Goal: Navigation & Orientation: Find specific page/section

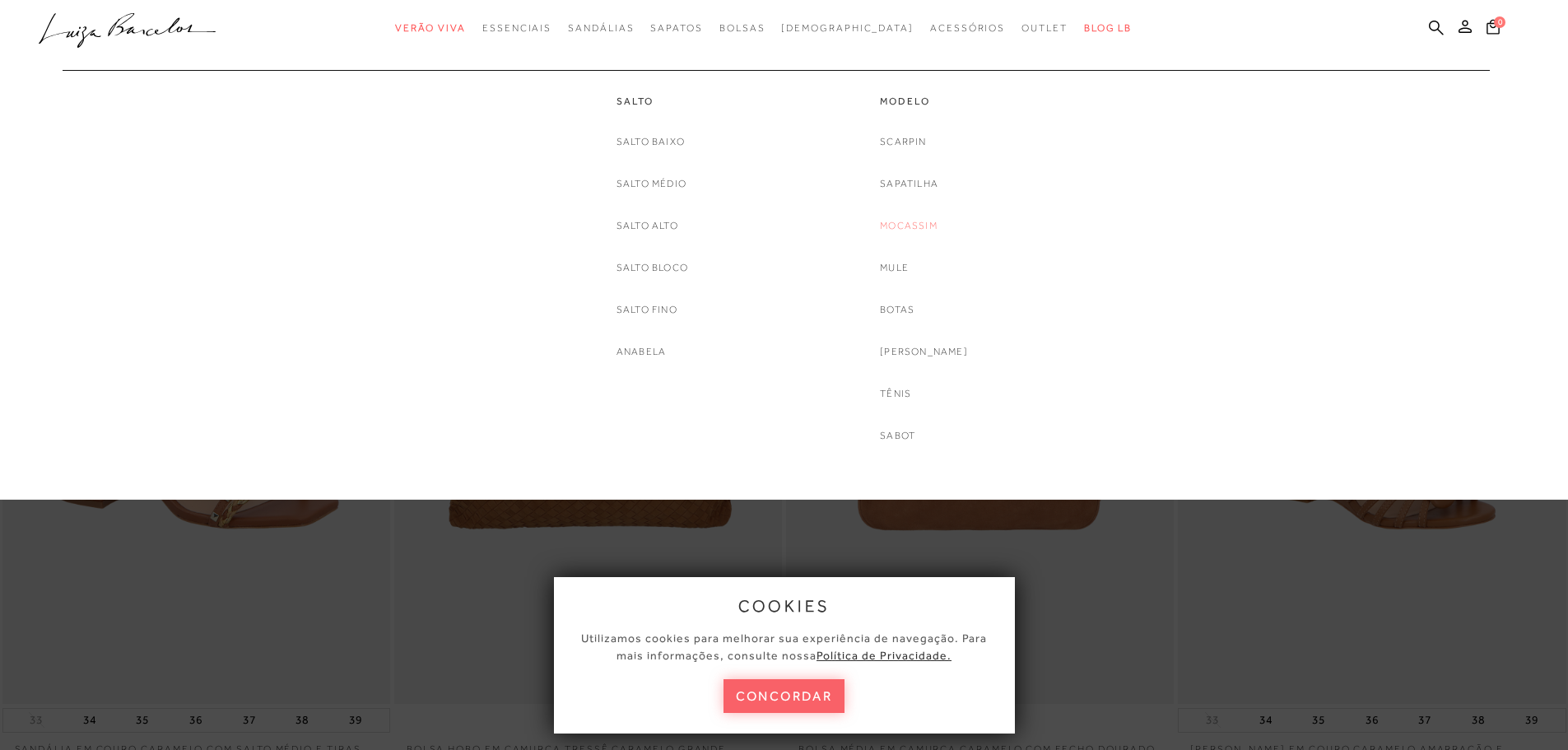
click at [934, 225] on link "Mocassim" at bounding box center [909, 226] width 58 height 17
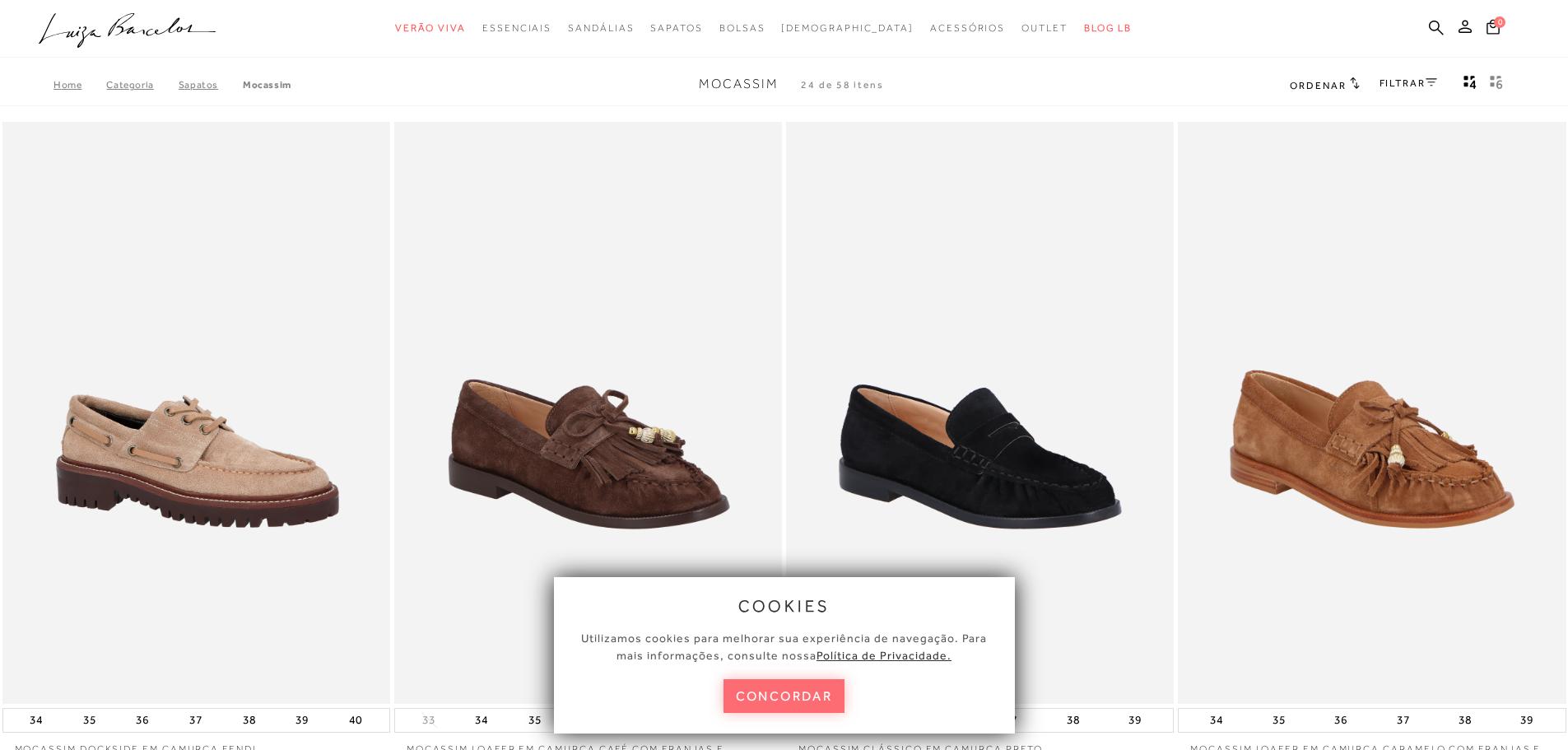
click at [790, 687] on button "concordar" at bounding box center [784, 695] width 122 height 34
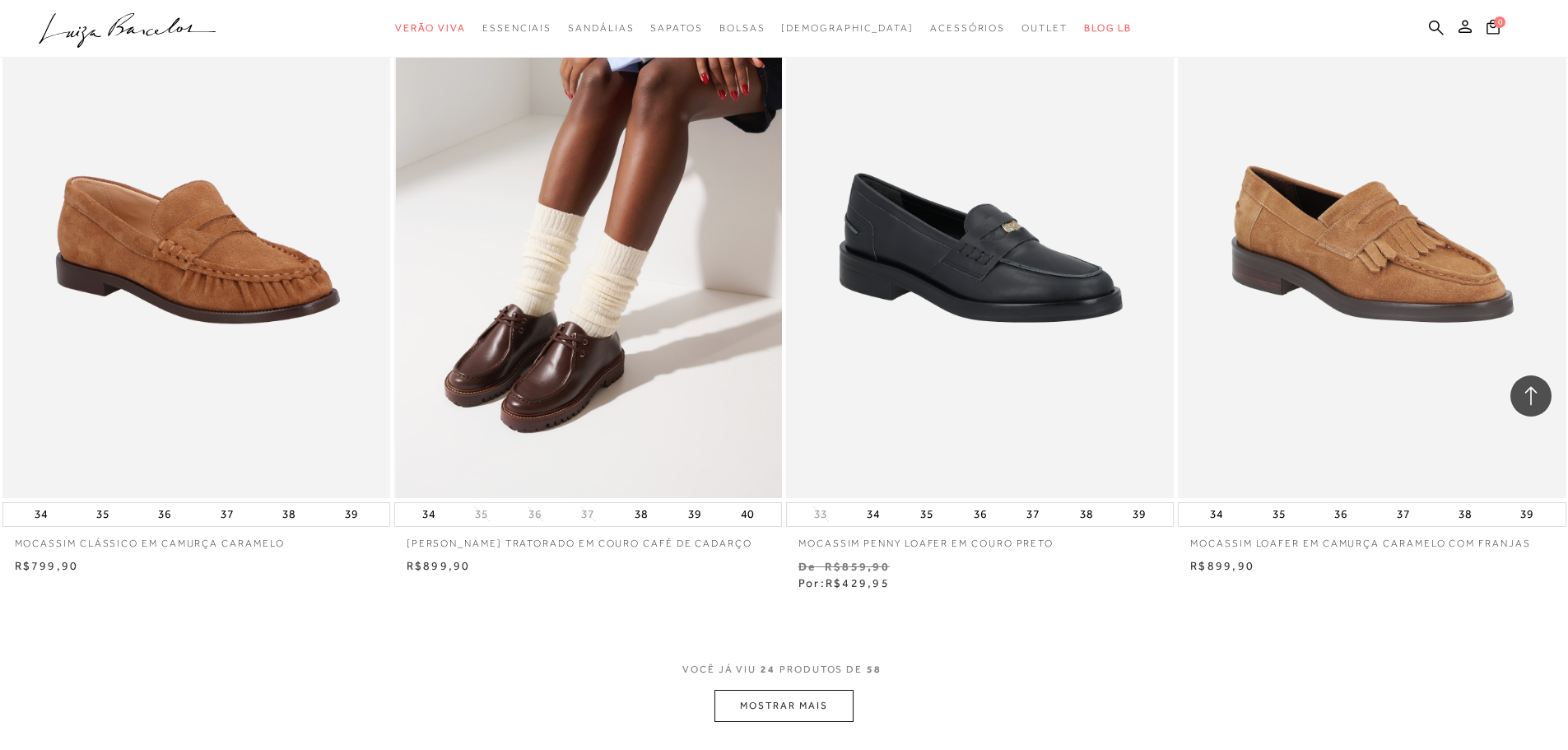
scroll to position [3703, 0]
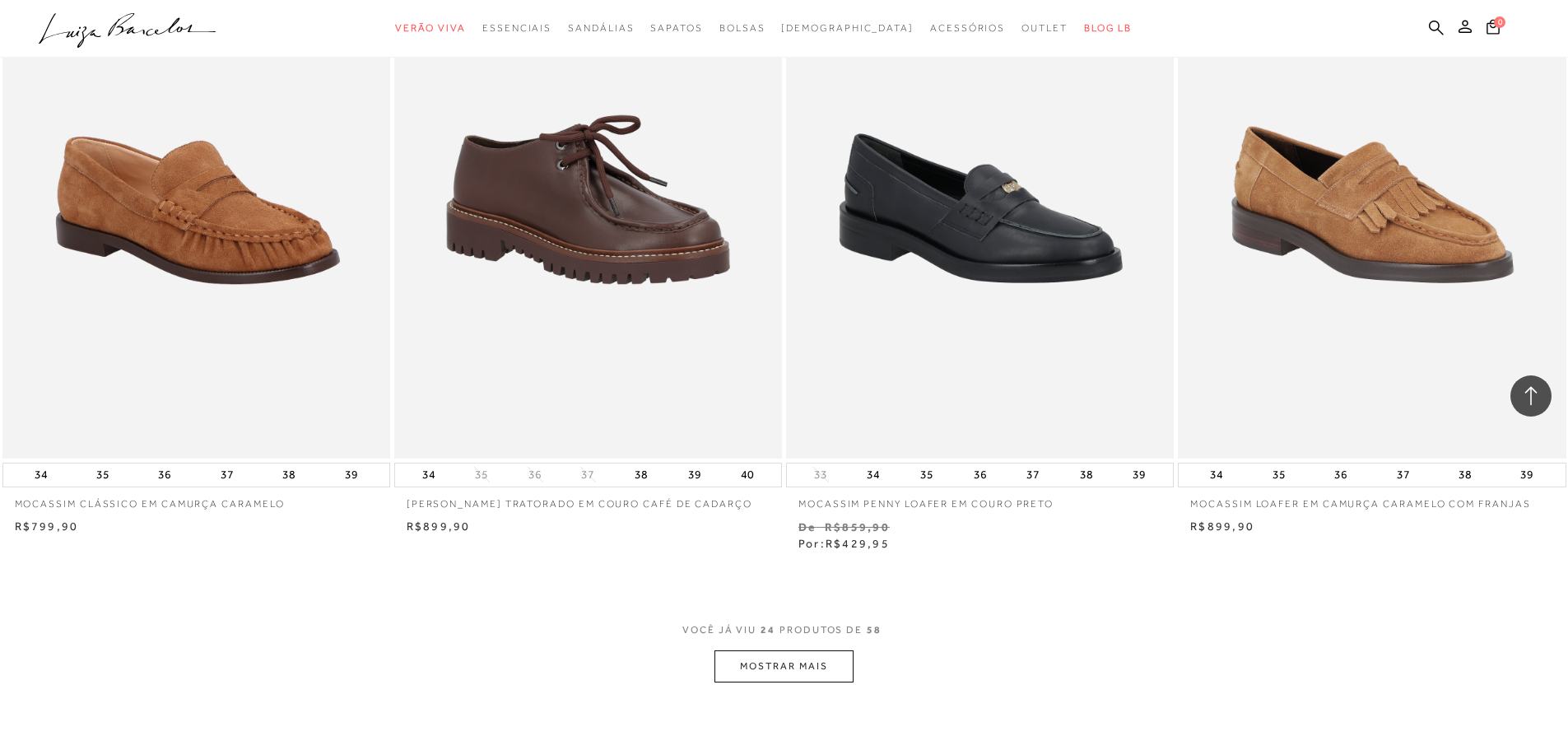
click at [810, 667] on button "MOSTRAR MAIS" at bounding box center [784, 665] width 138 height 32
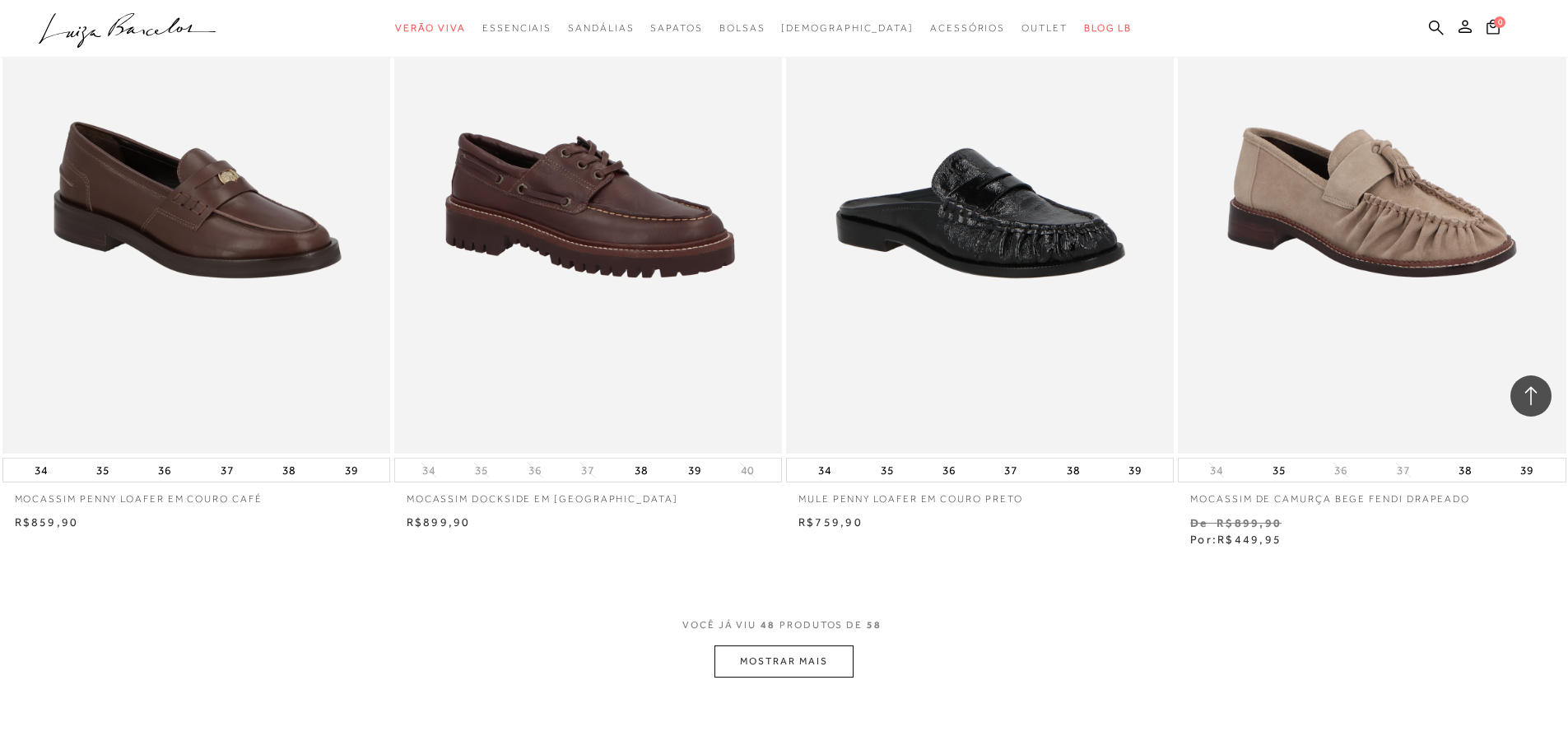
scroll to position [8064, 0]
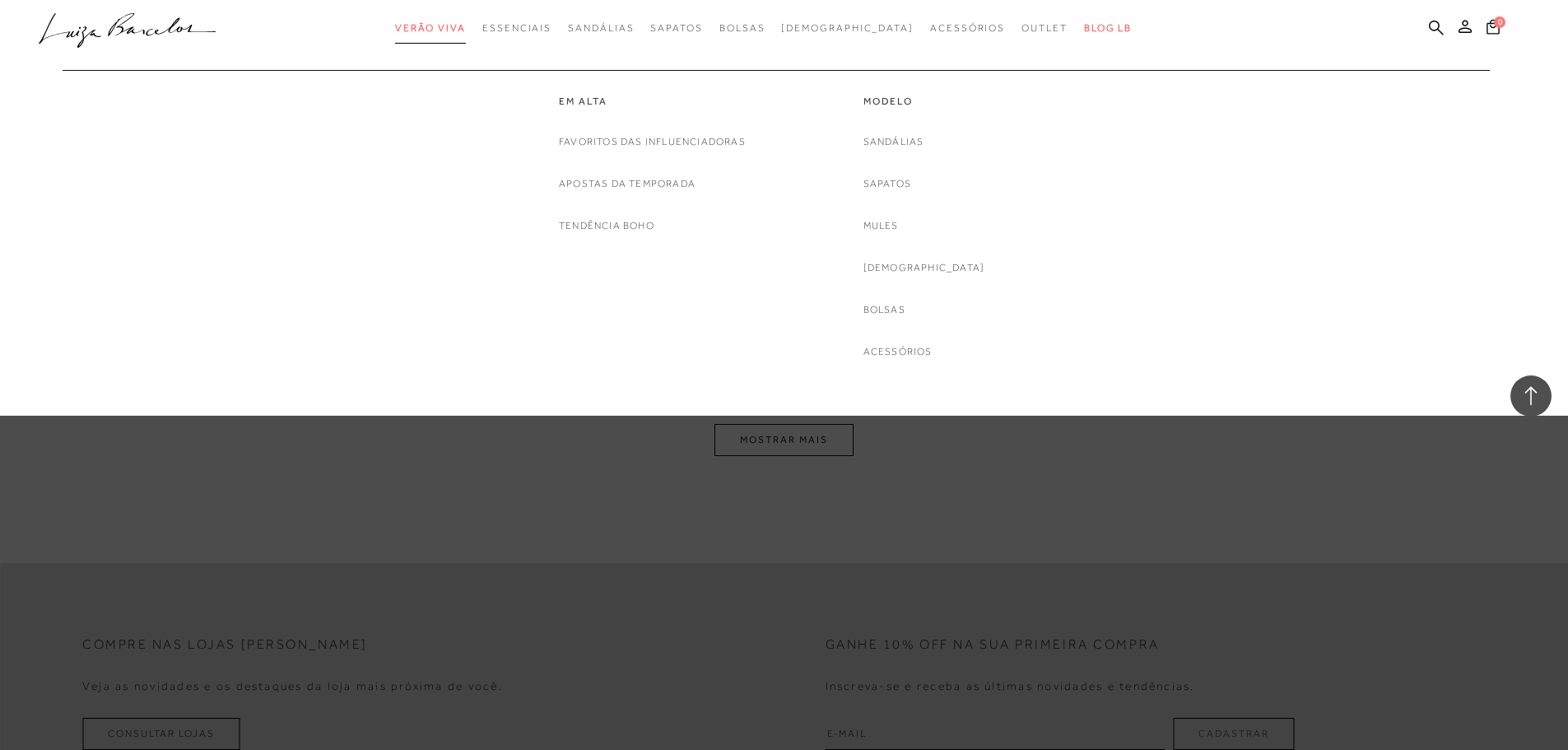
click at [466, 31] on span "Verão Viva" at bounding box center [430, 28] width 71 height 12
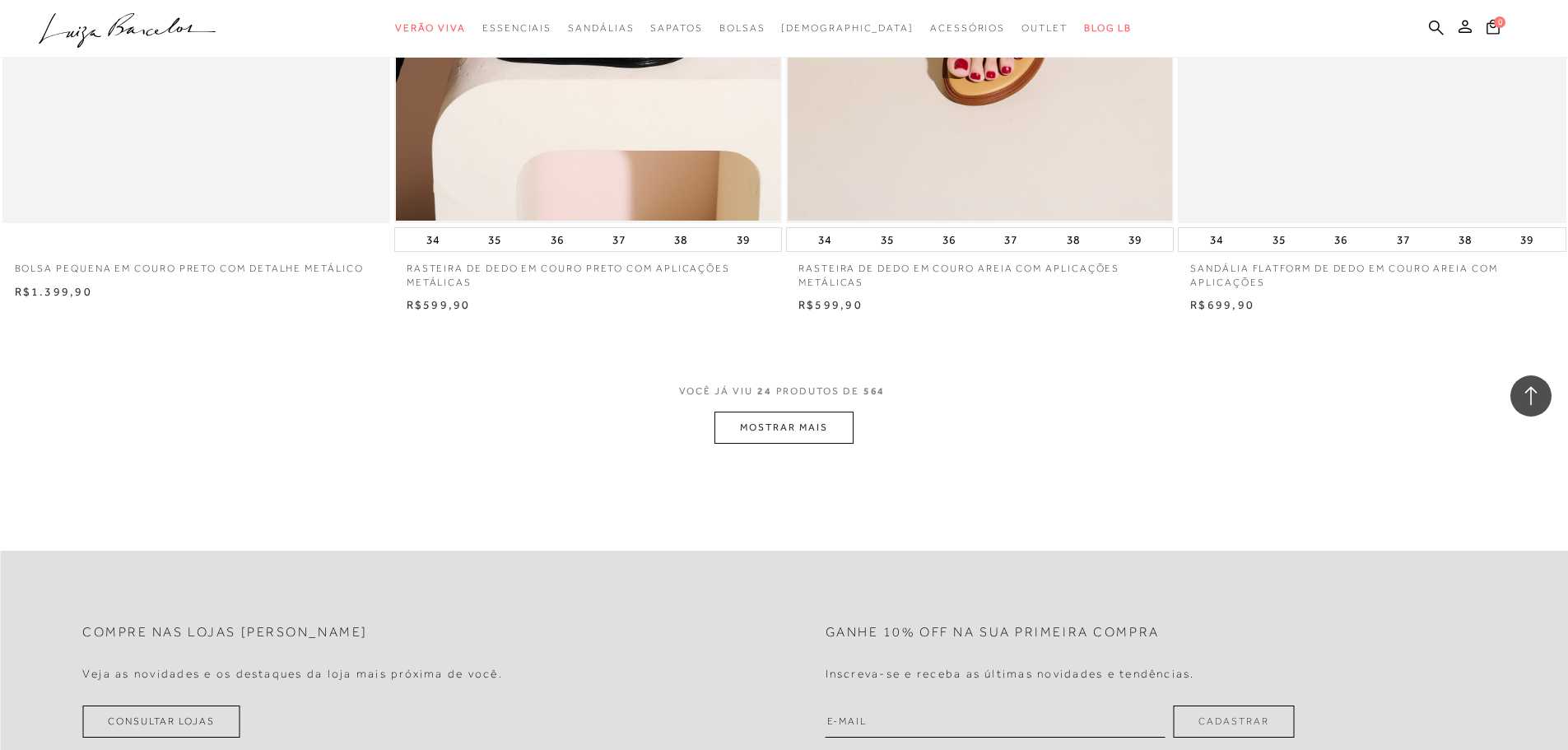
scroll to position [3950, 0]
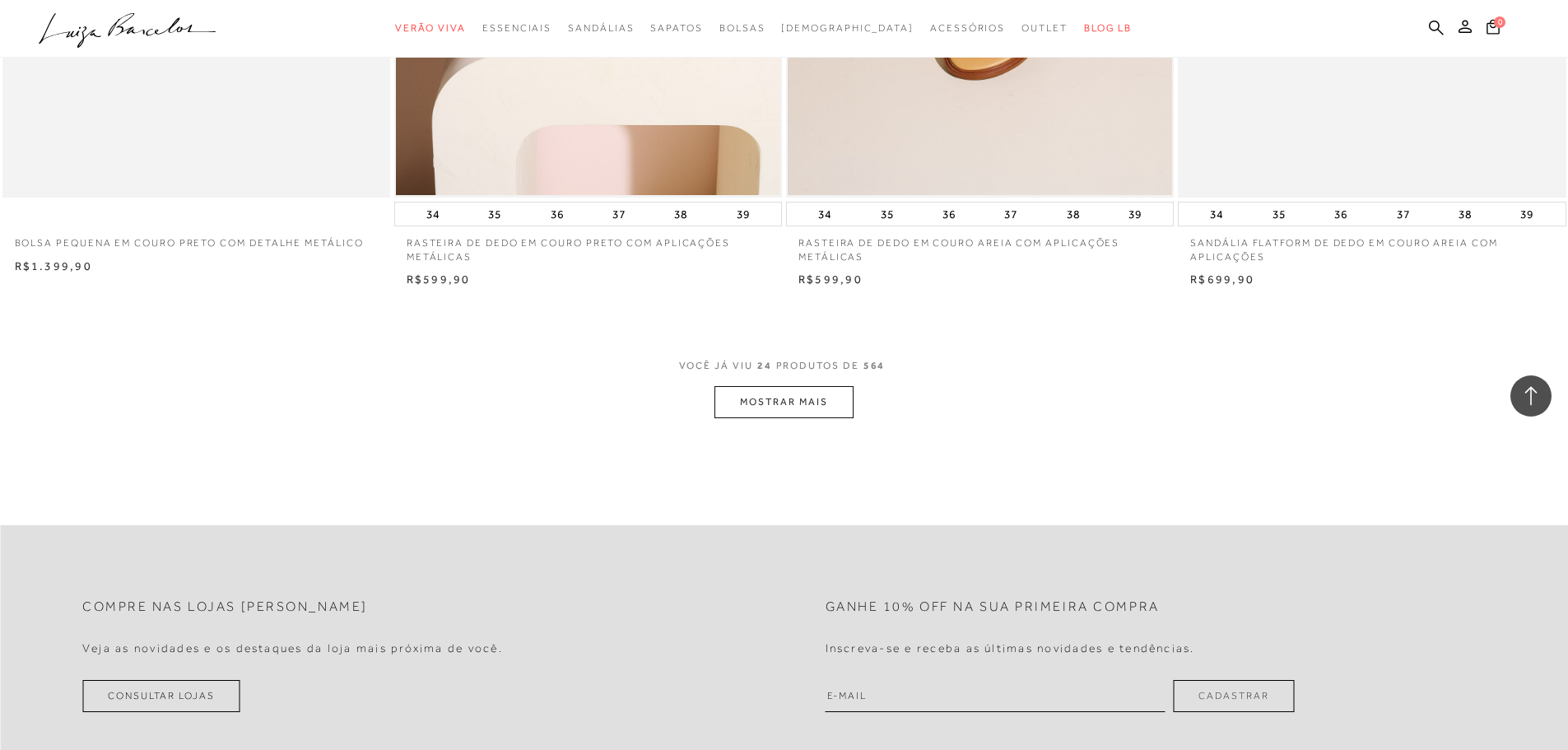
click at [768, 397] on button "MOSTRAR MAIS" at bounding box center [784, 401] width 138 height 32
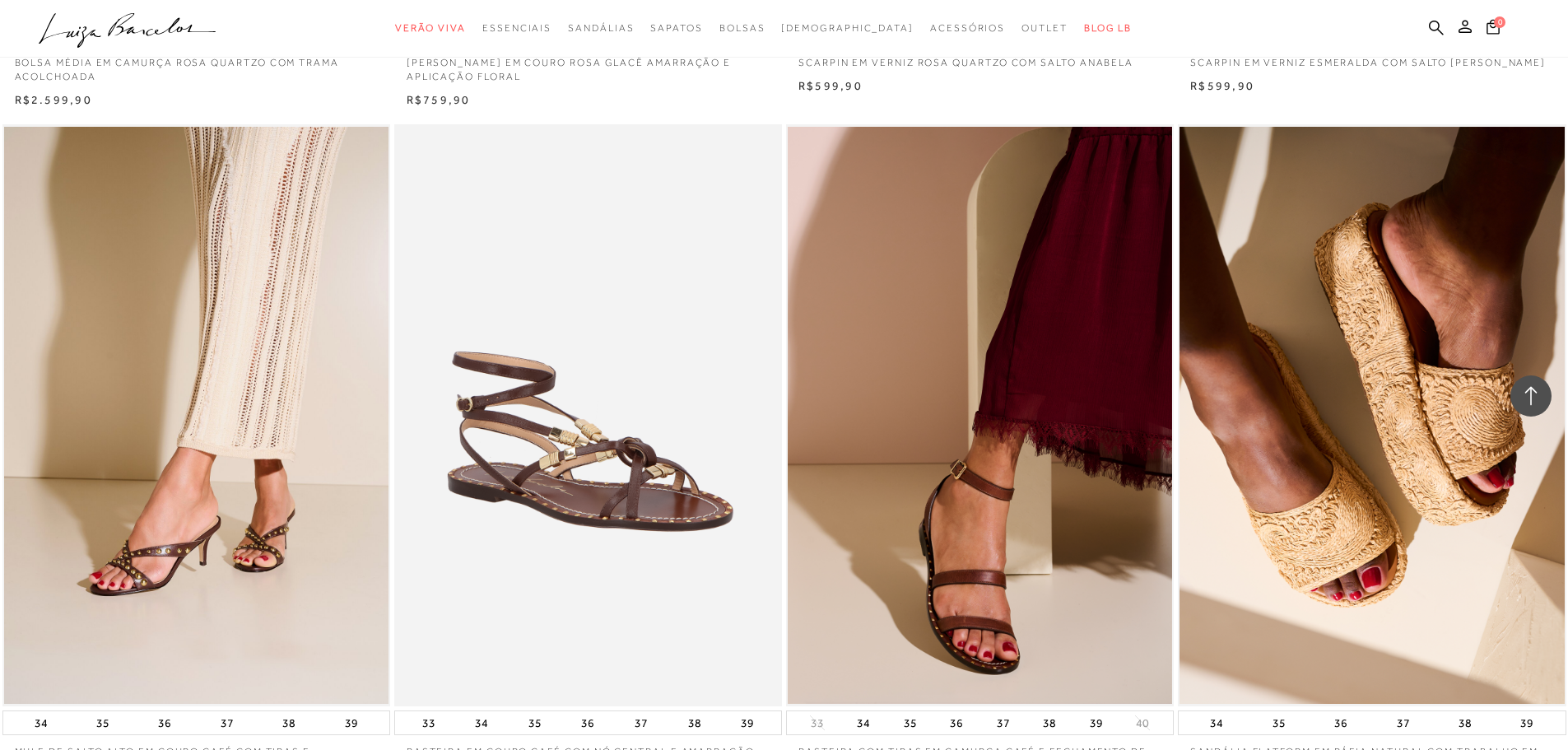
scroll to position [4854, 0]
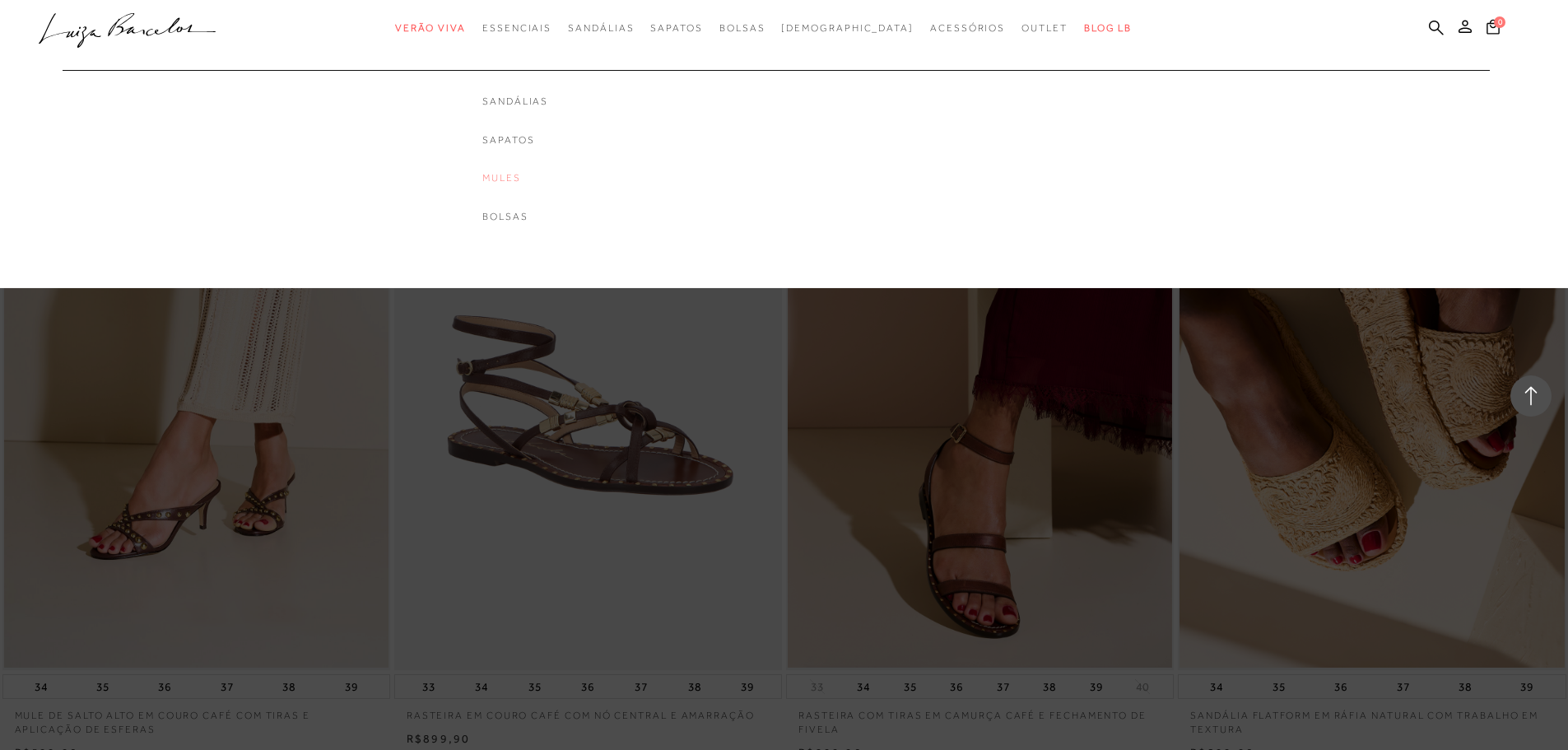
click at [539, 171] on link "Mules" at bounding box center [515, 178] width 66 height 14
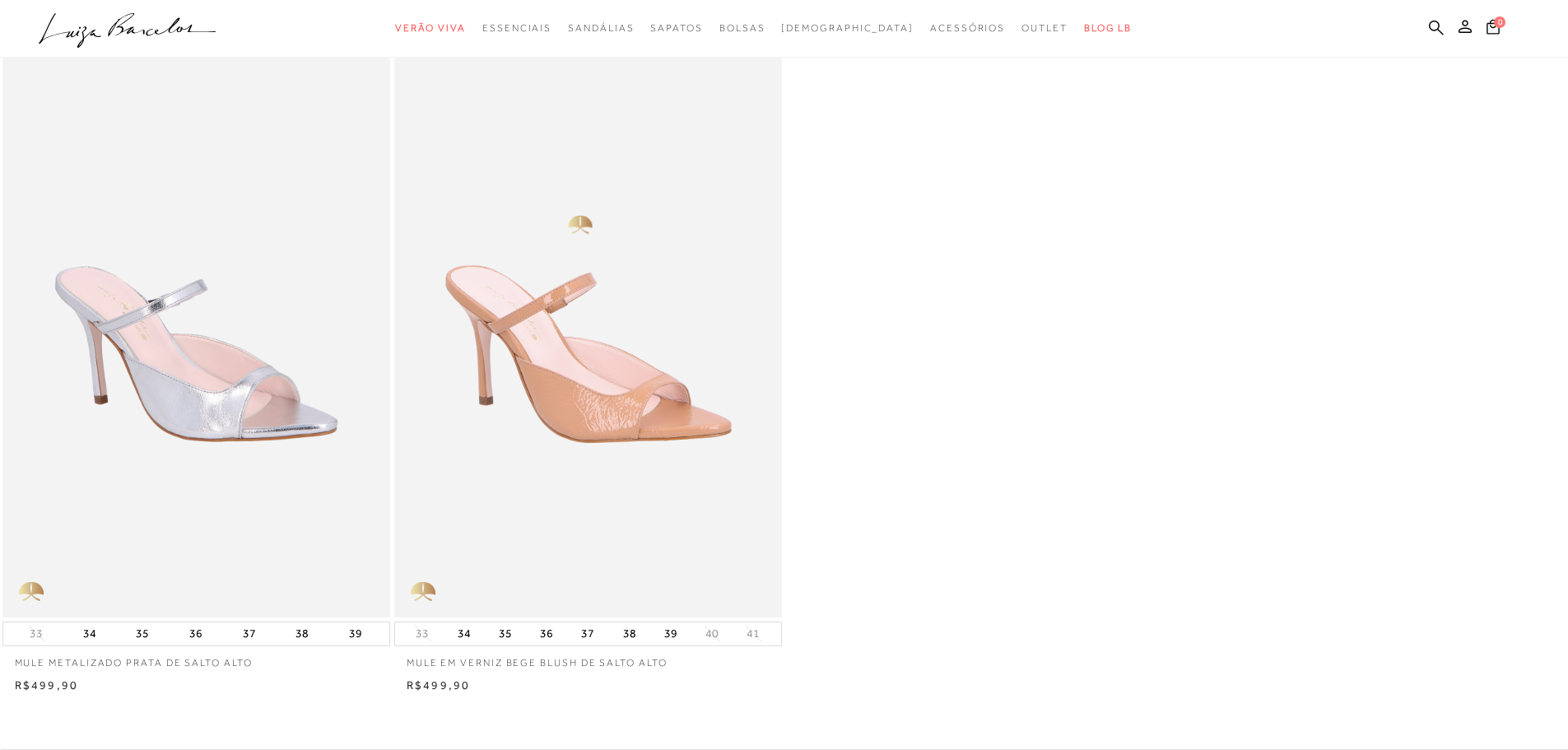
scroll to position [83, 0]
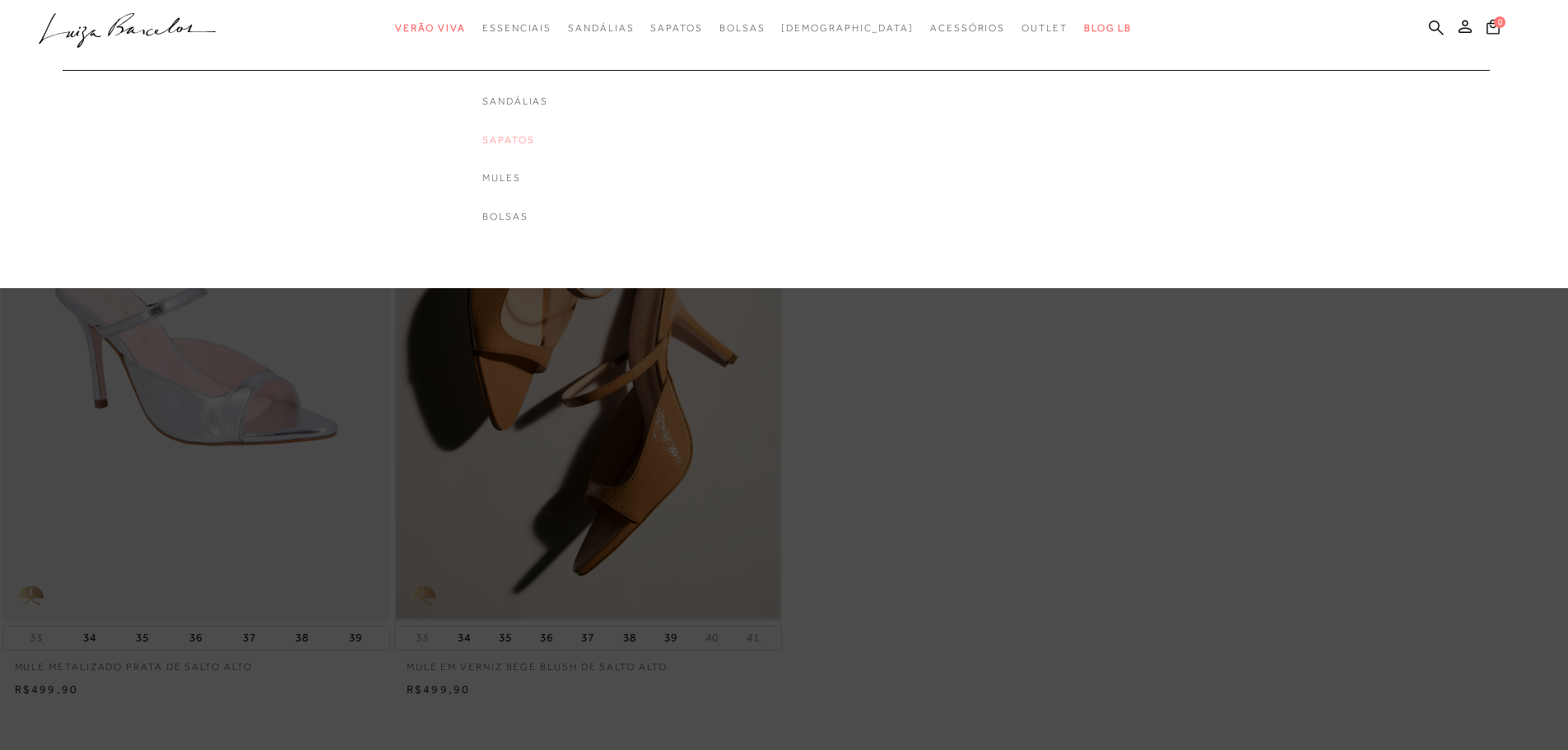
click at [540, 136] on link "Sapatos" at bounding box center [515, 140] width 66 height 14
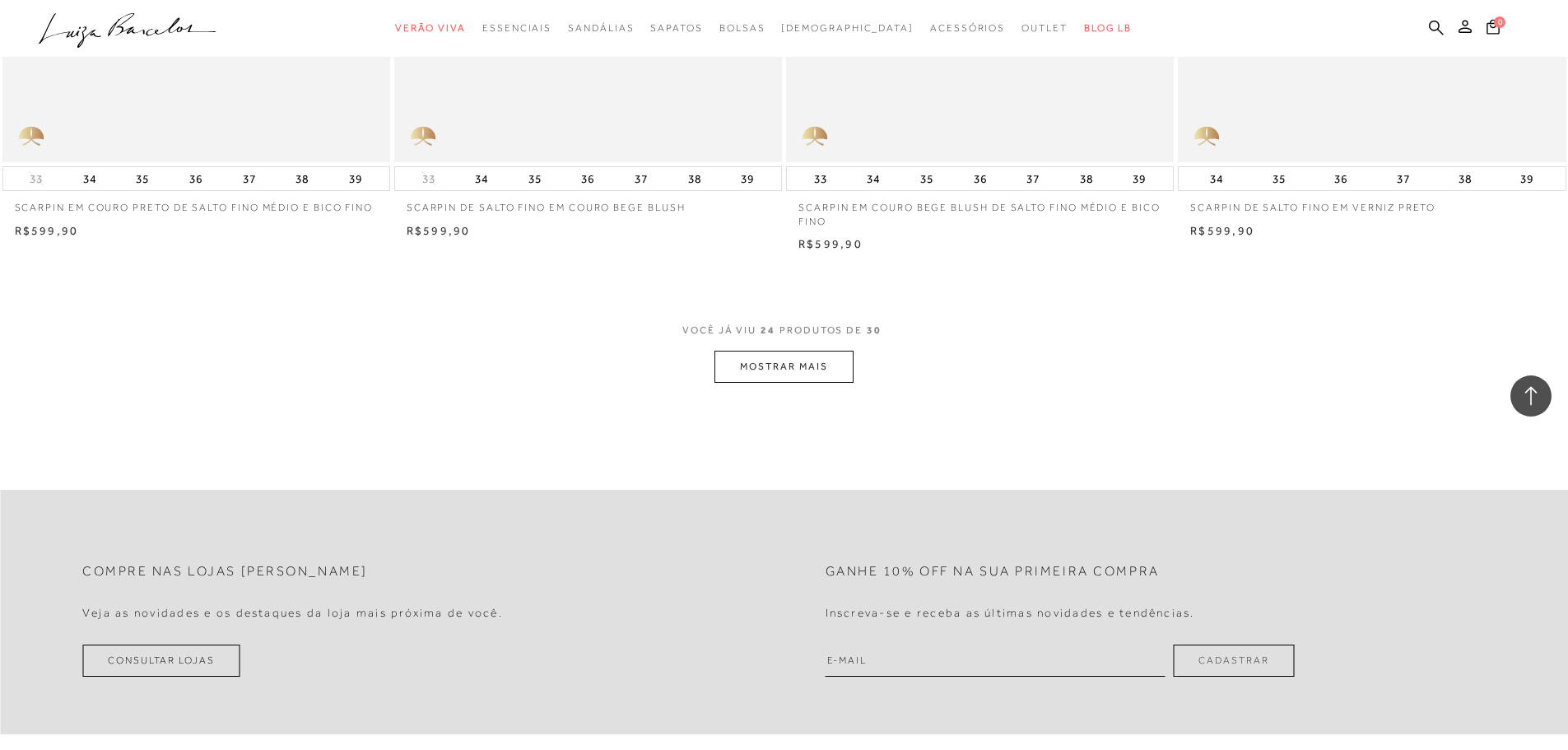
scroll to position [4337, 0]
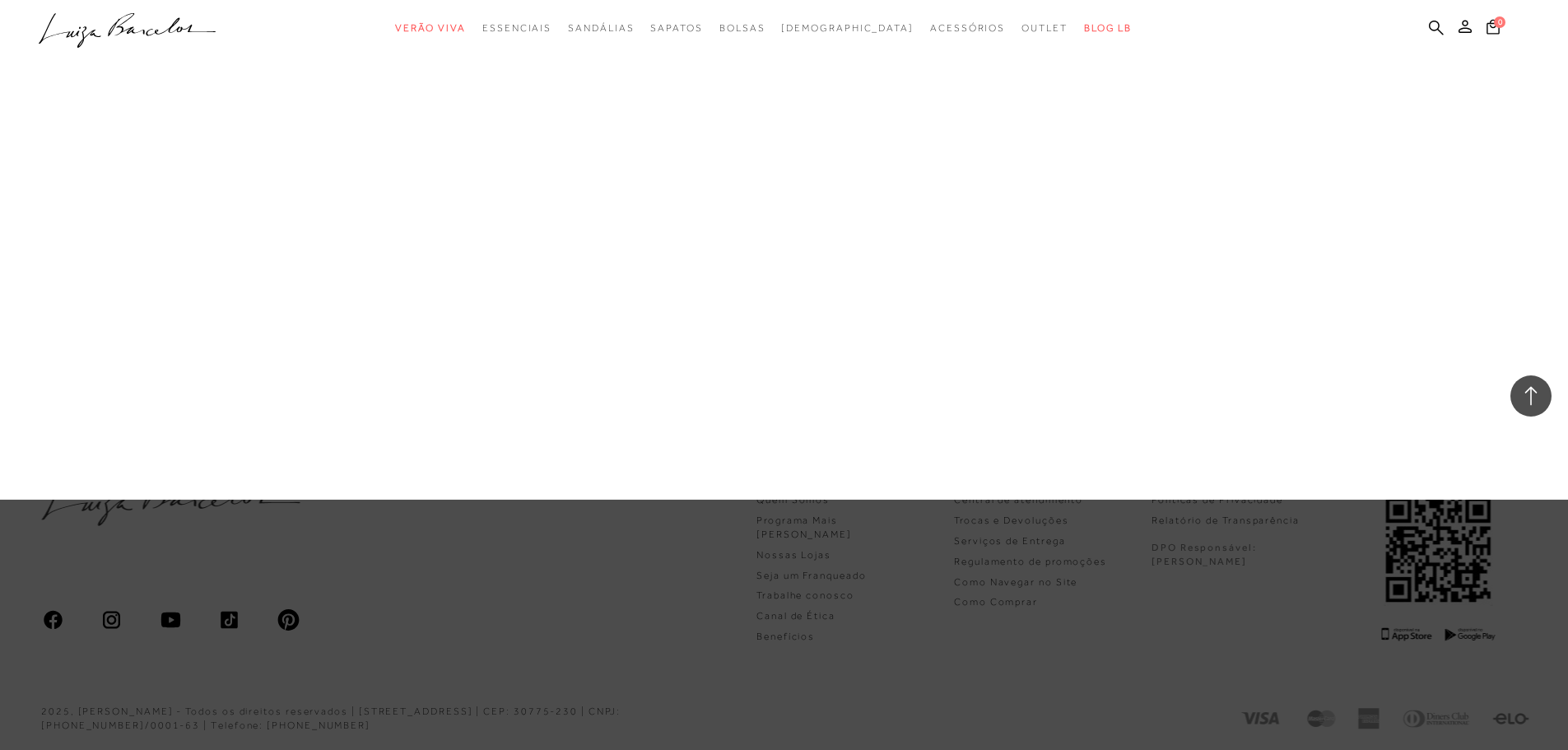
click at [0, 0] on link "Botas" at bounding box center [0, 0] width 0 height 0
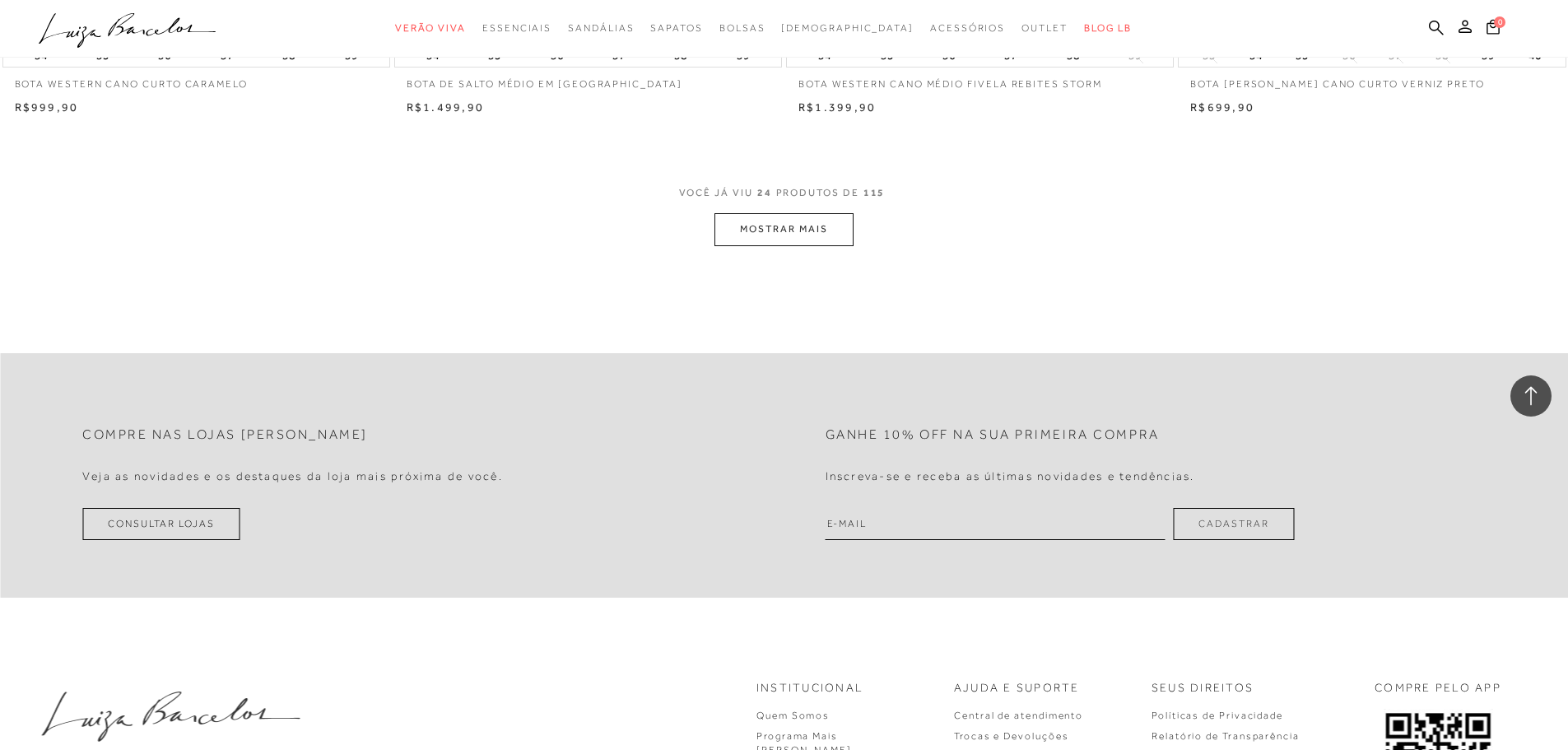
scroll to position [4282, 0]
